Goal: Navigation & Orientation: Find specific page/section

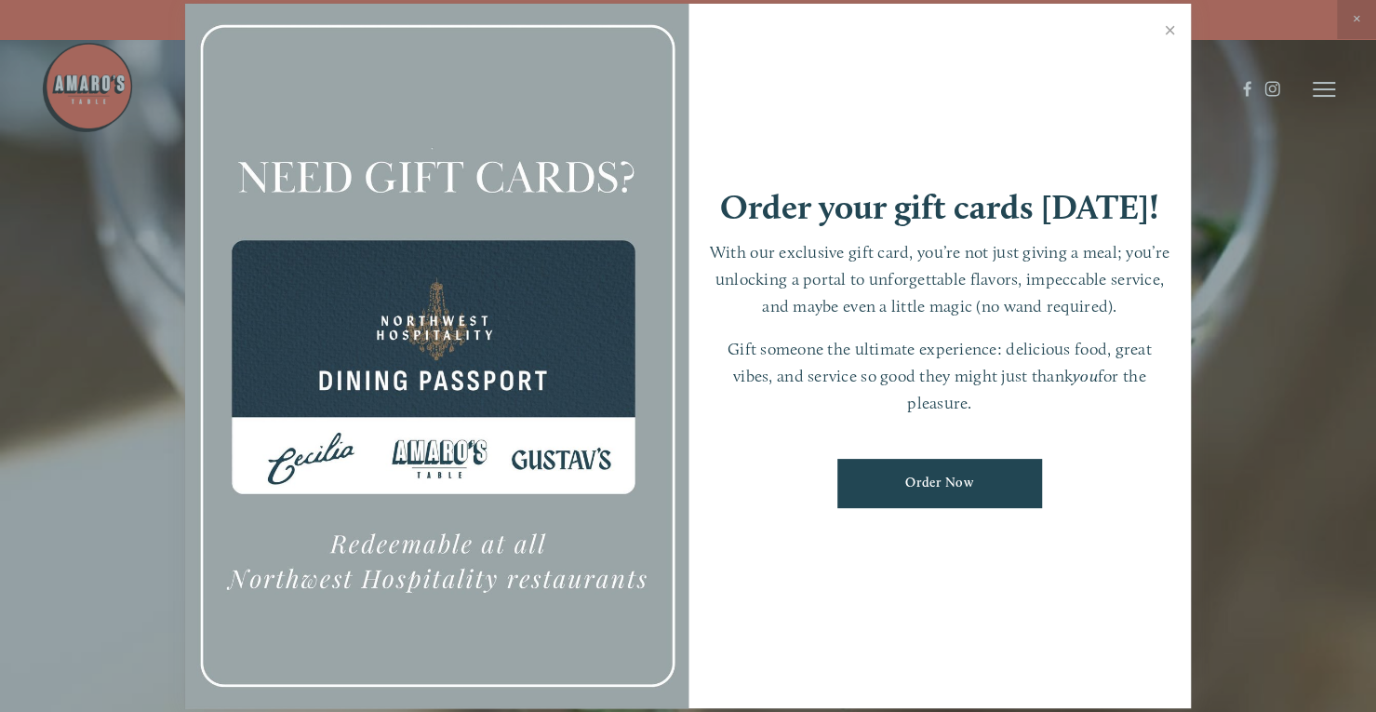
click at [1167, 36] on link "Close" at bounding box center [1170, 33] width 36 height 52
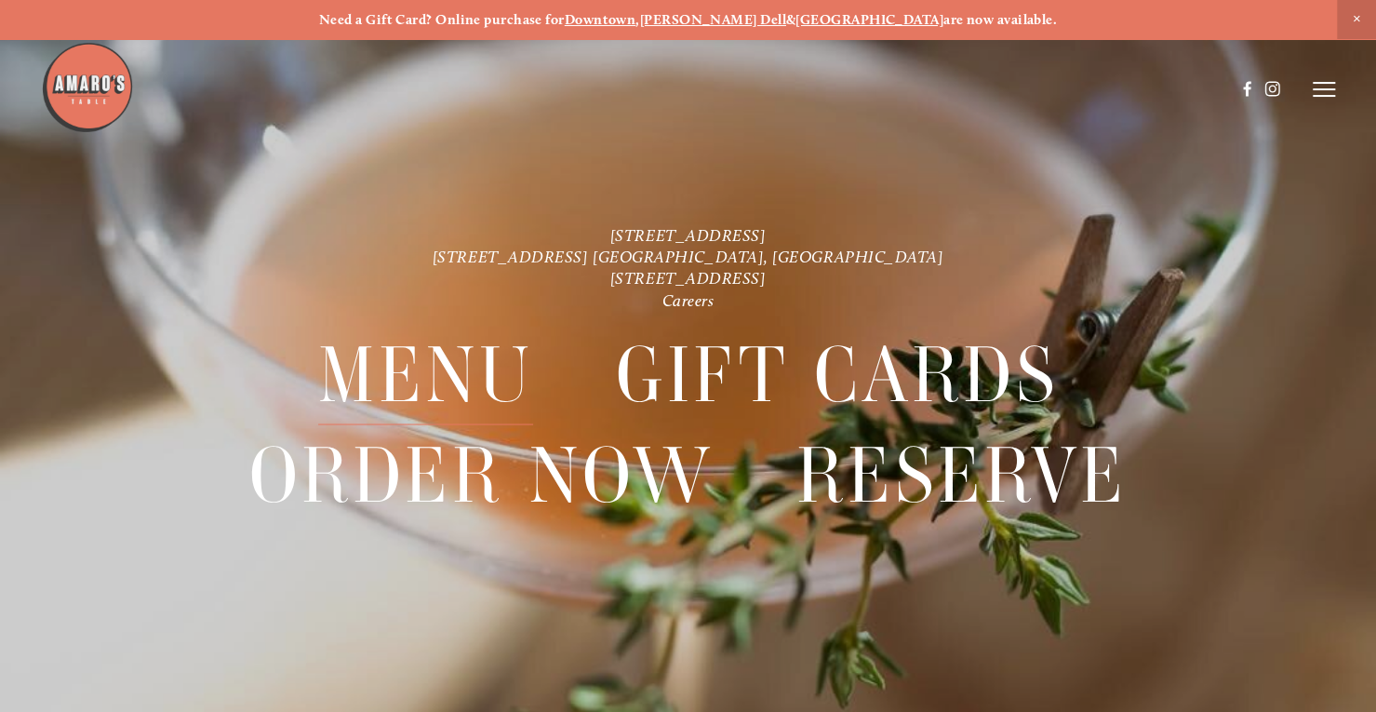
click at [458, 385] on span "Menu" at bounding box center [426, 375] width 216 height 100
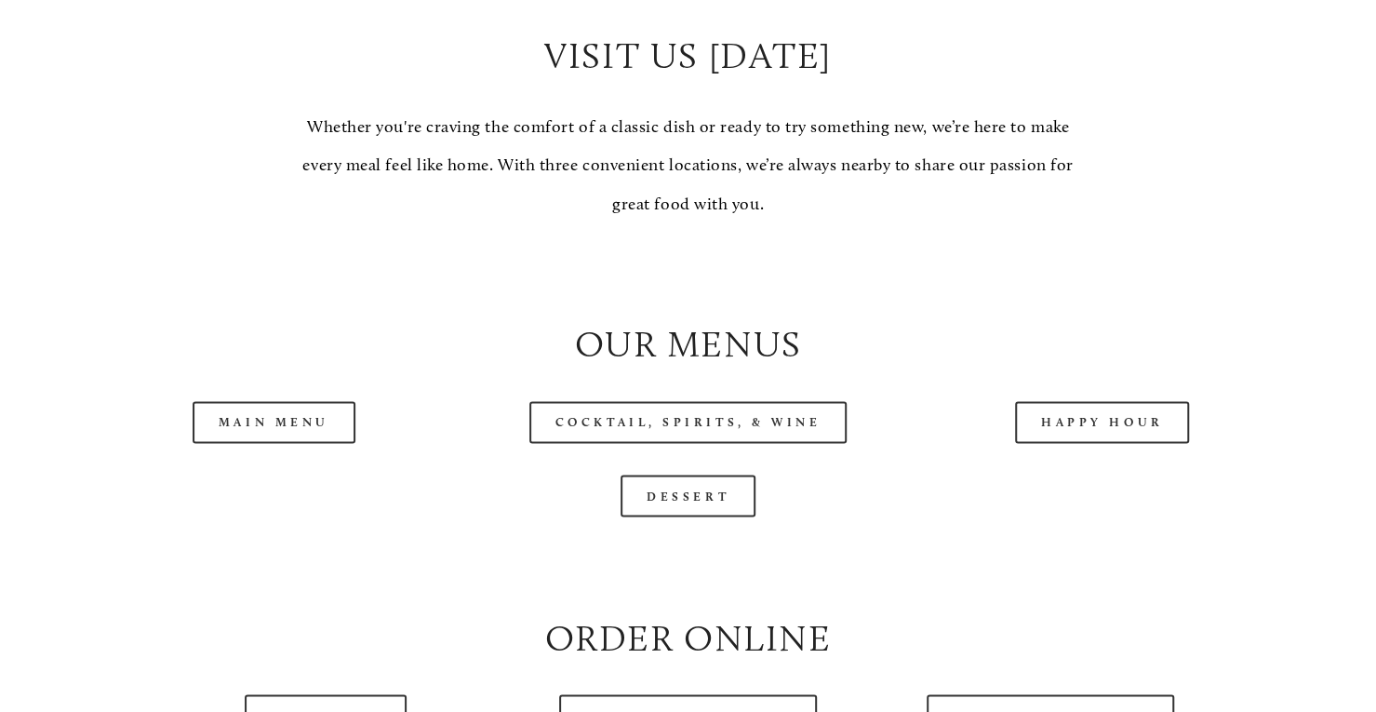
scroll to position [1623, 0]
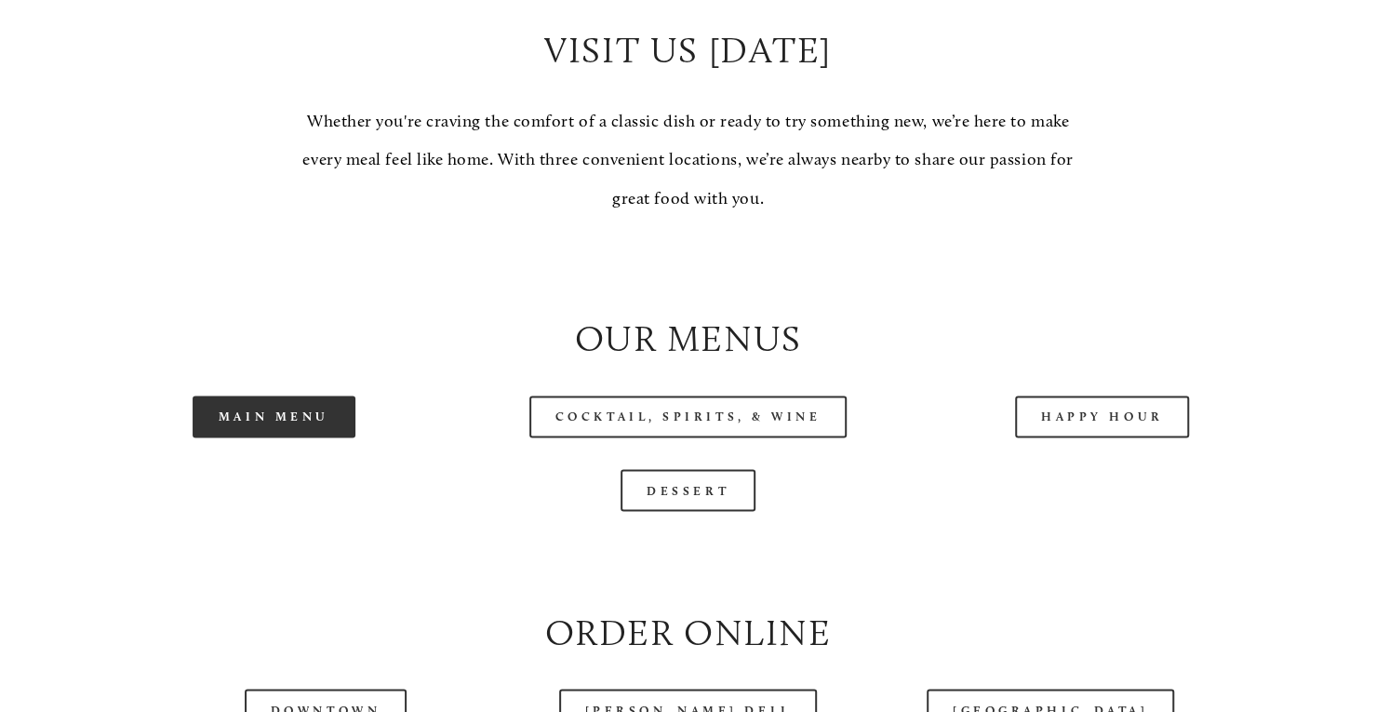
click at [299, 437] on link "Main Menu" at bounding box center [274, 416] width 163 height 42
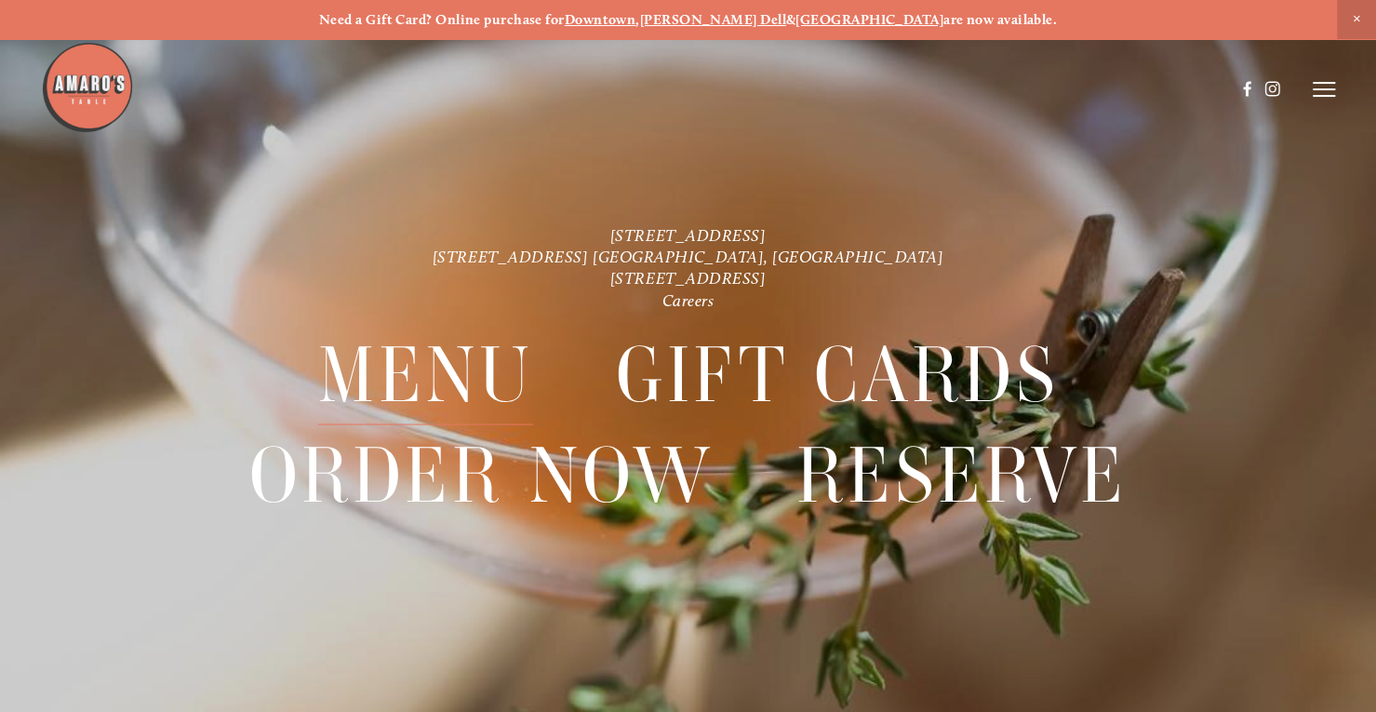
click at [404, 372] on span "Menu" at bounding box center [426, 375] width 216 height 100
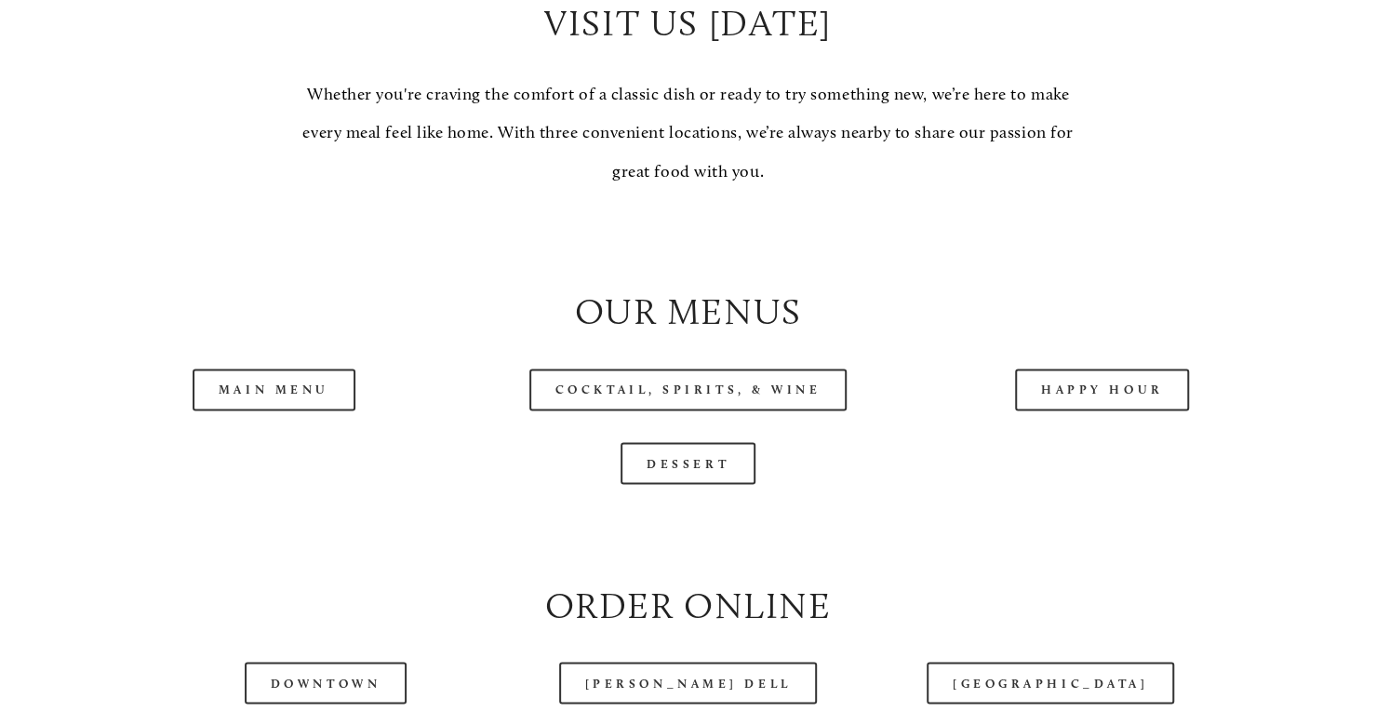
scroll to position [1656, 0]
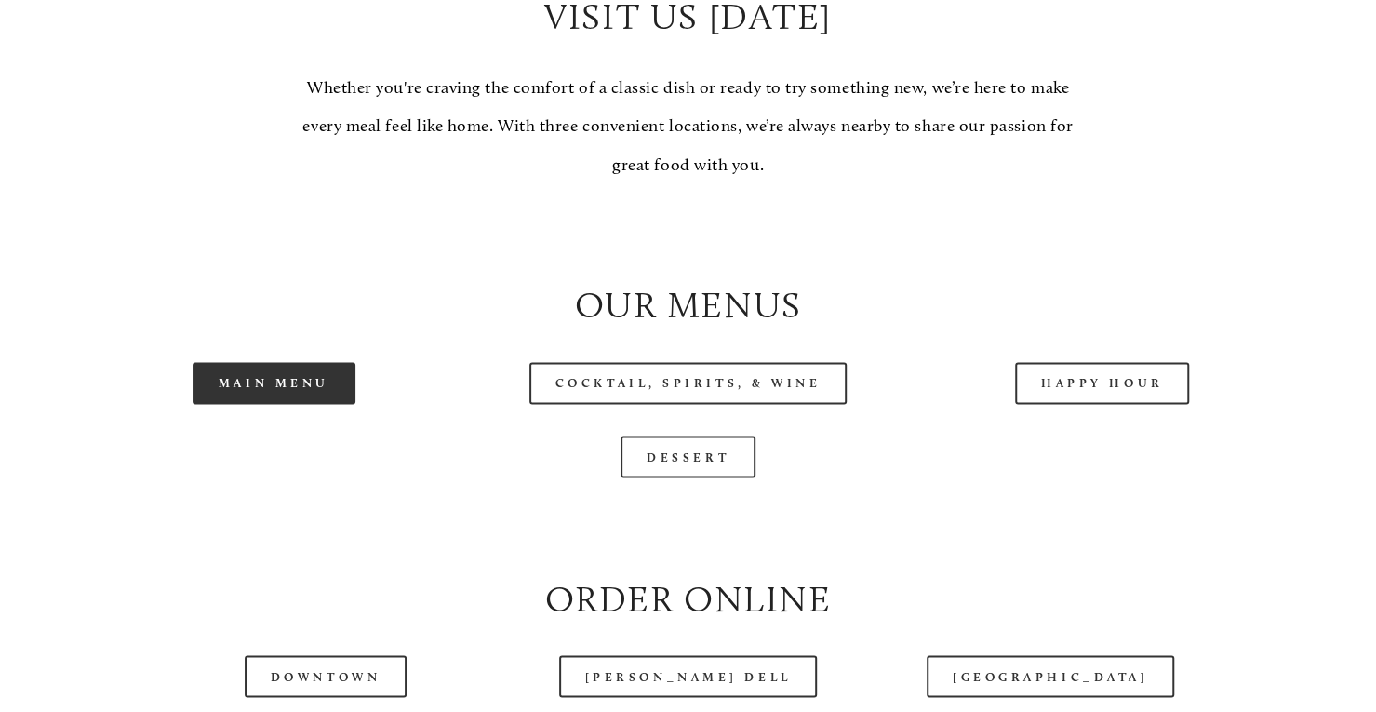
click at [272, 404] on link "Main Menu" at bounding box center [274, 383] width 163 height 42
